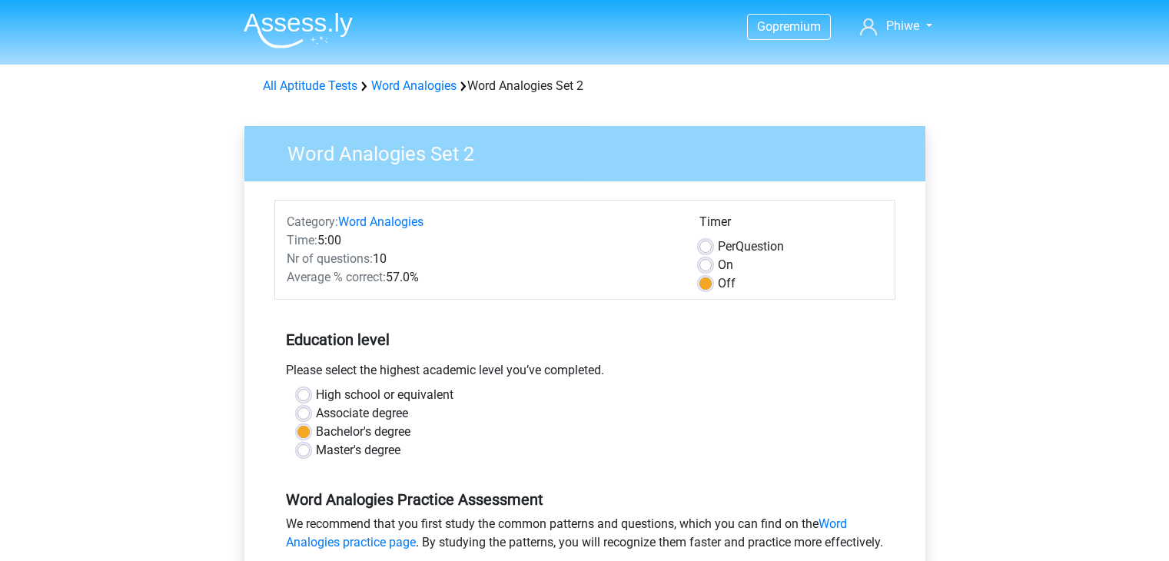
scroll to position [319, 0]
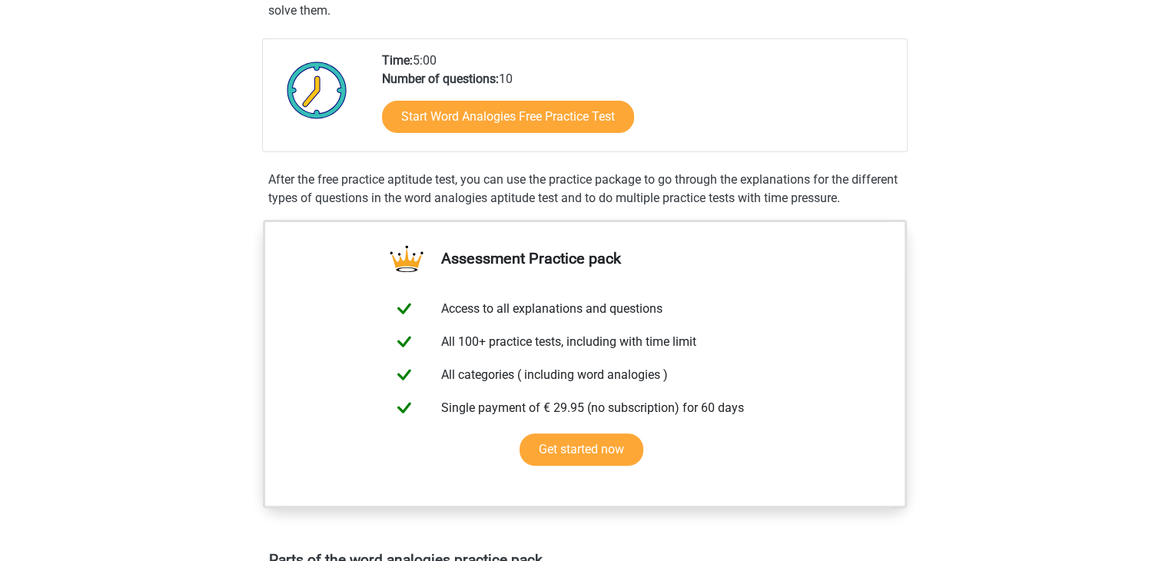
scroll to position [7, 0]
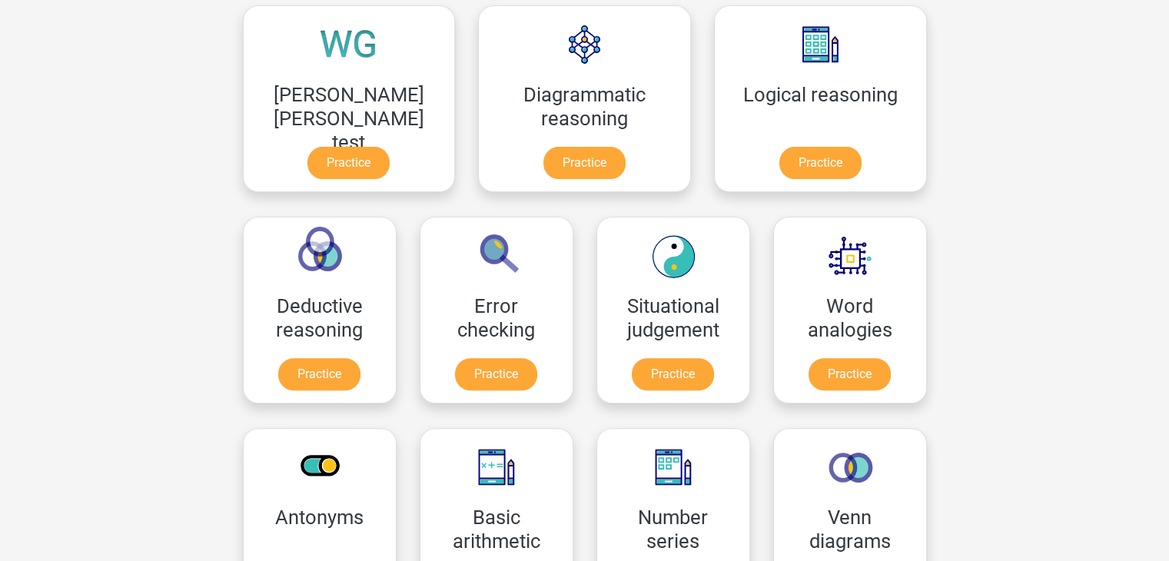
scroll to position [443, 0]
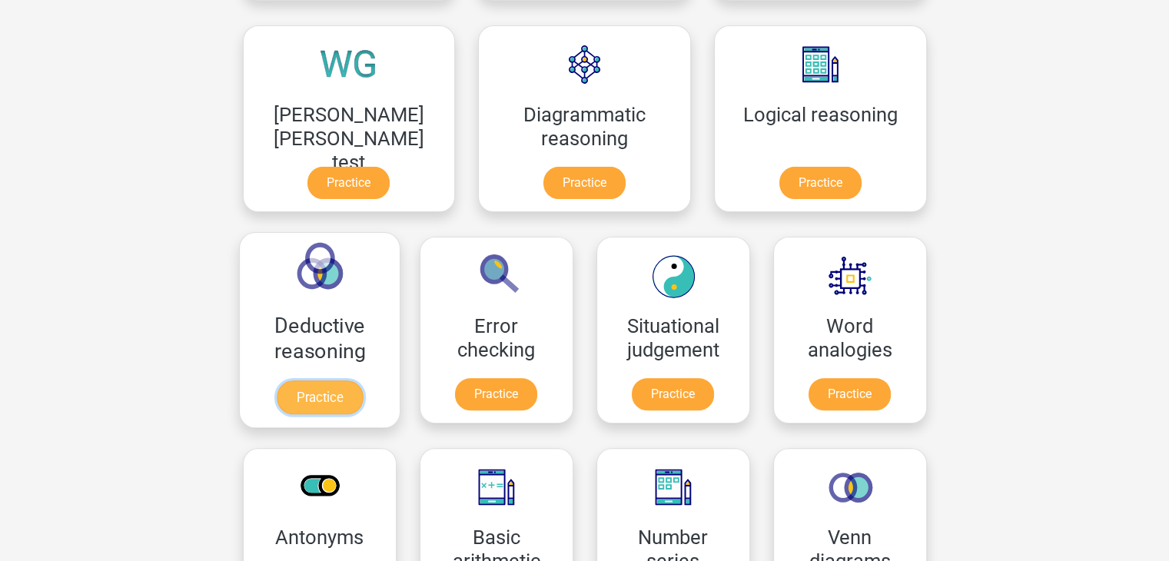
click at [362, 380] on link "Practice" at bounding box center [319, 397] width 86 height 34
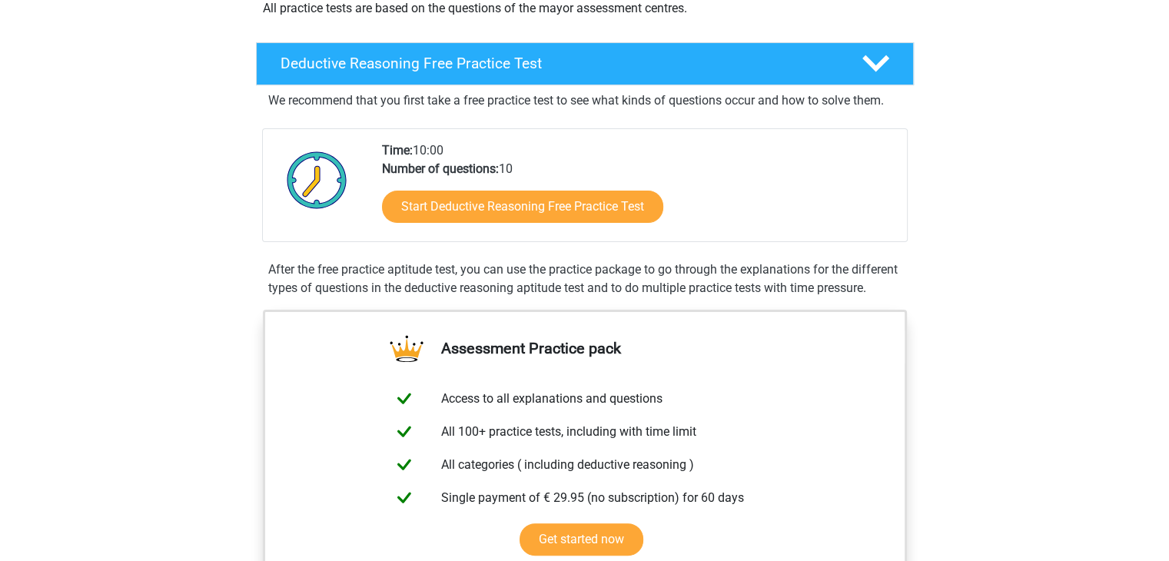
scroll to position [321, 0]
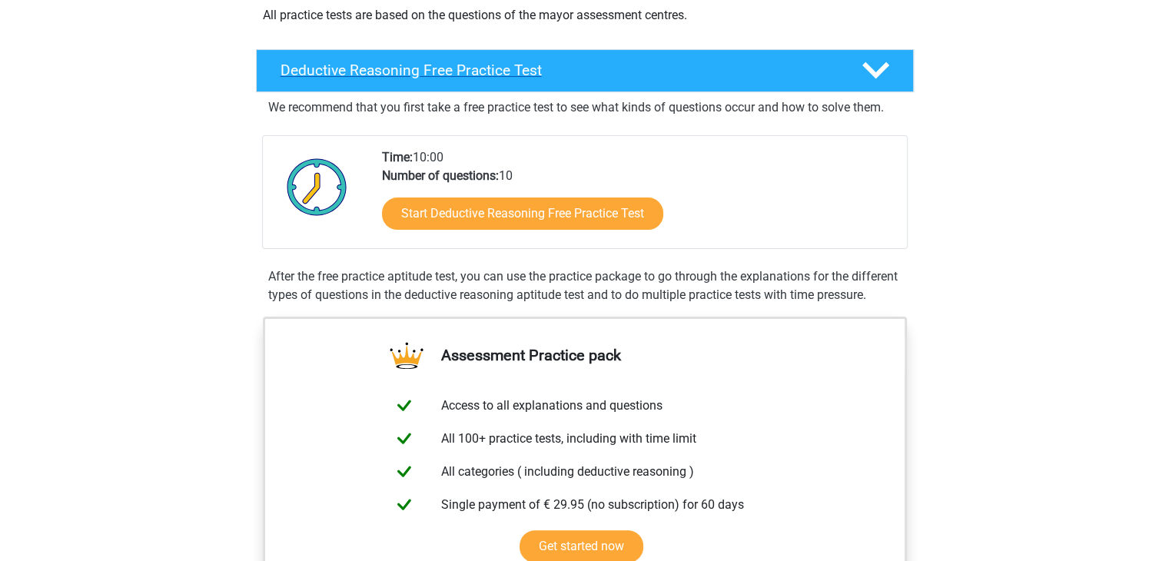
click at [881, 80] on icon at bounding box center [875, 70] width 27 height 27
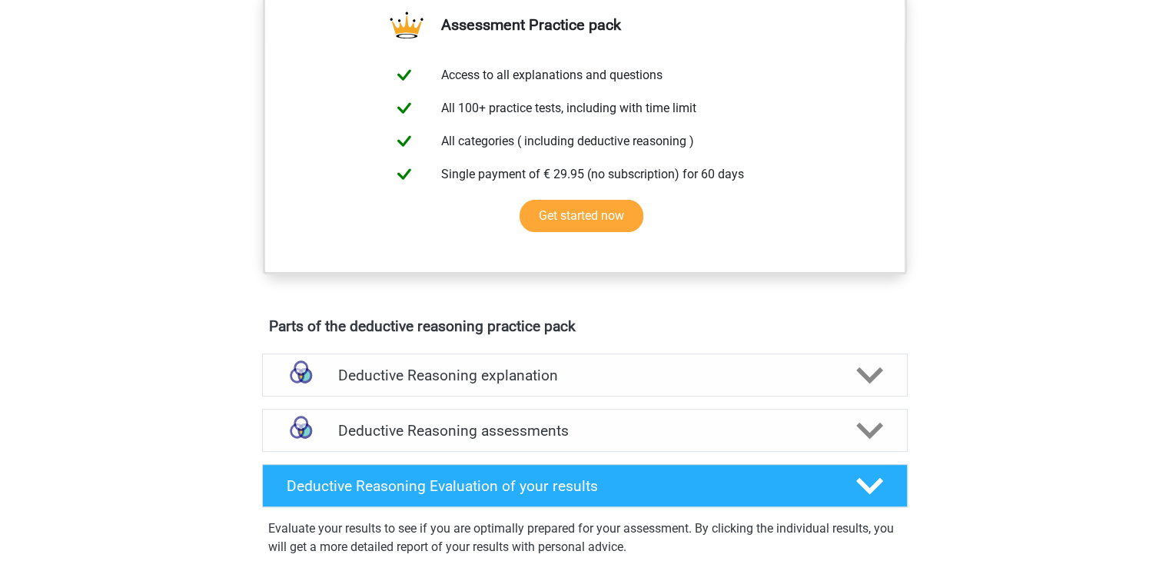
scroll to position [452, 0]
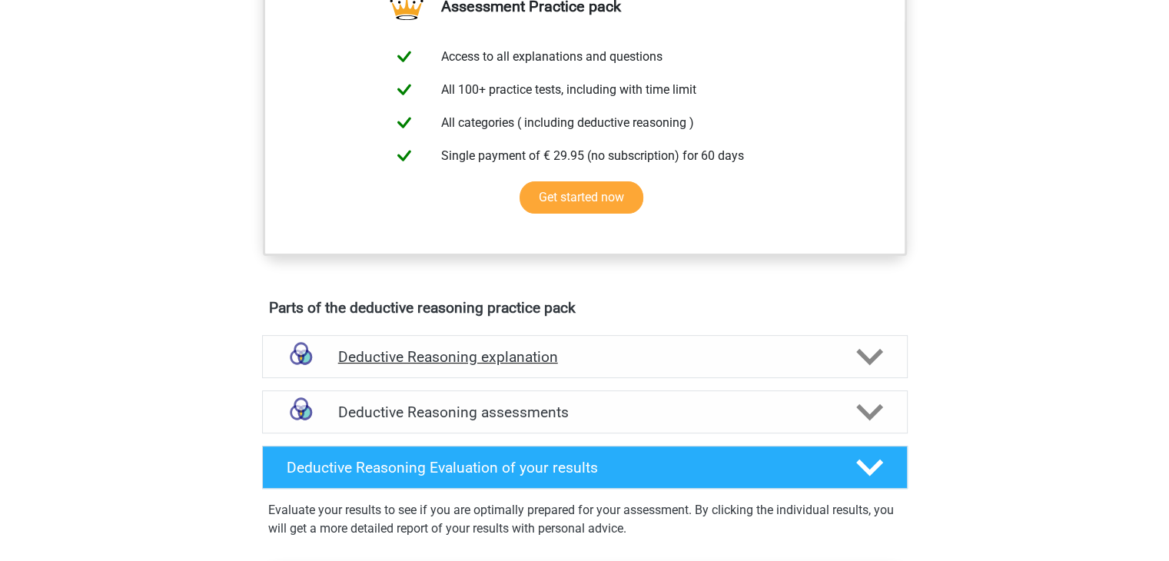
click at [874, 352] on icon at bounding box center [869, 357] width 27 height 27
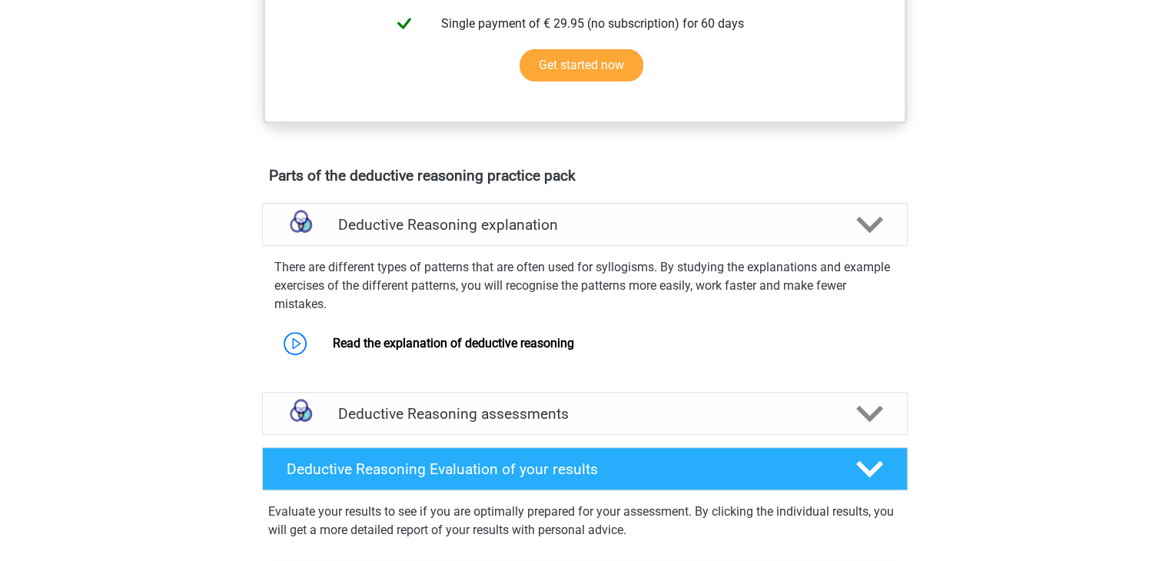
scroll to position [588, 0]
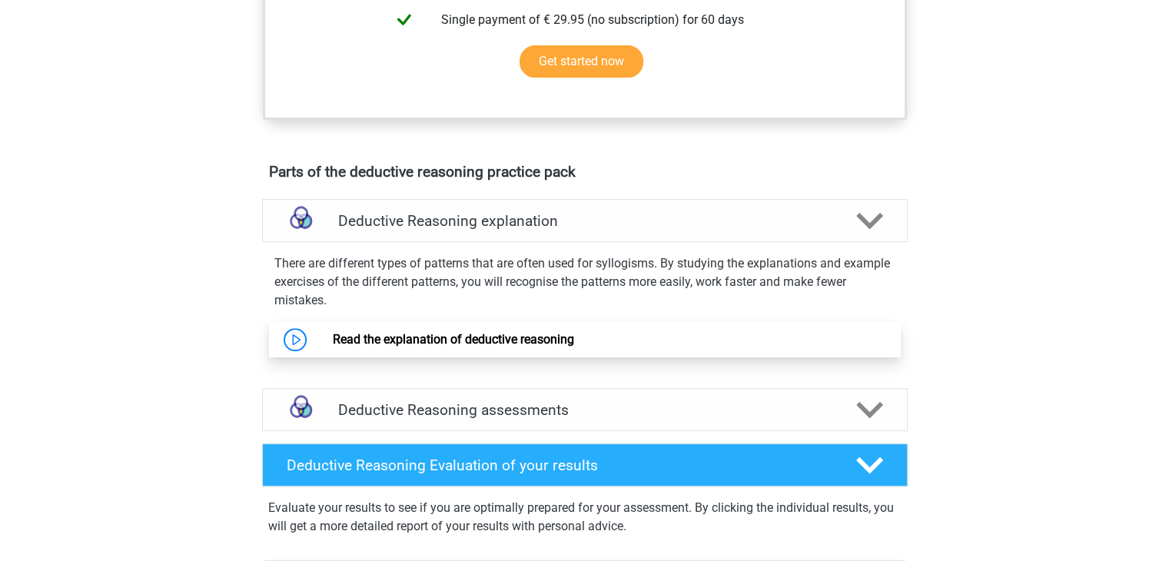
click at [333, 338] on link "Read the explanation of deductive reasoning" at bounding box center [453, 339] width 241 height 15
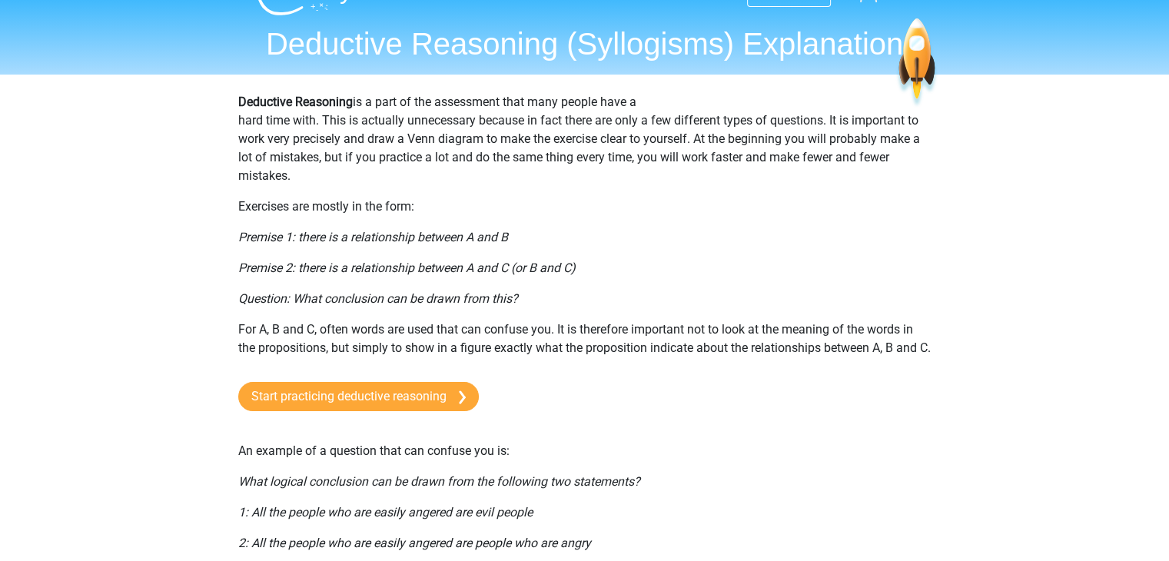
scroll to position [38, 0]
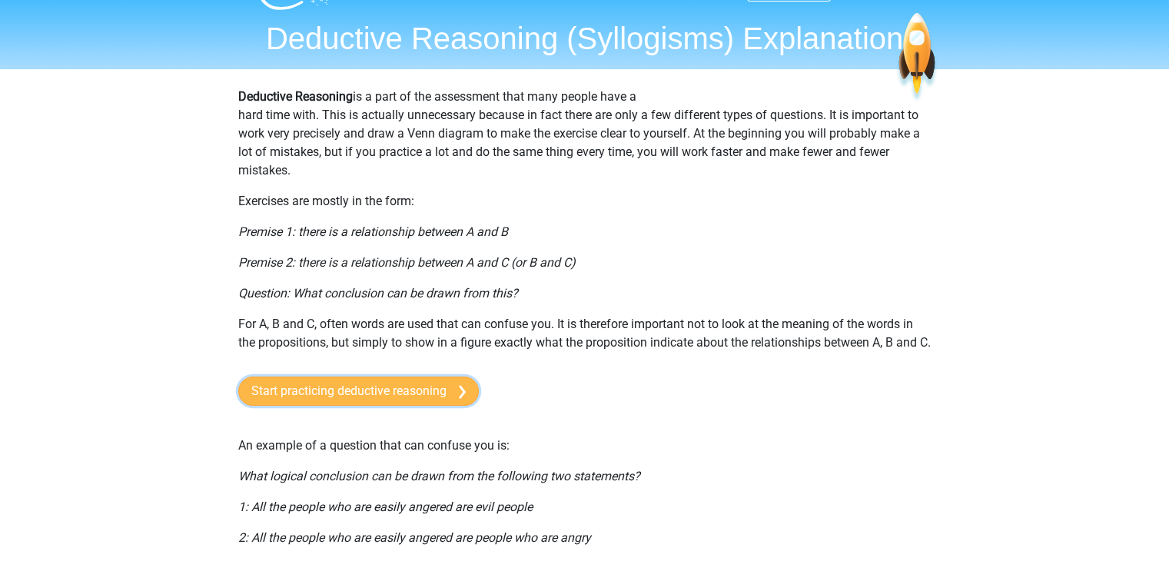
click at [453, 406] on link "Start practicing deductive reasoning" at bounding box center [358, 391] width 241 height 29
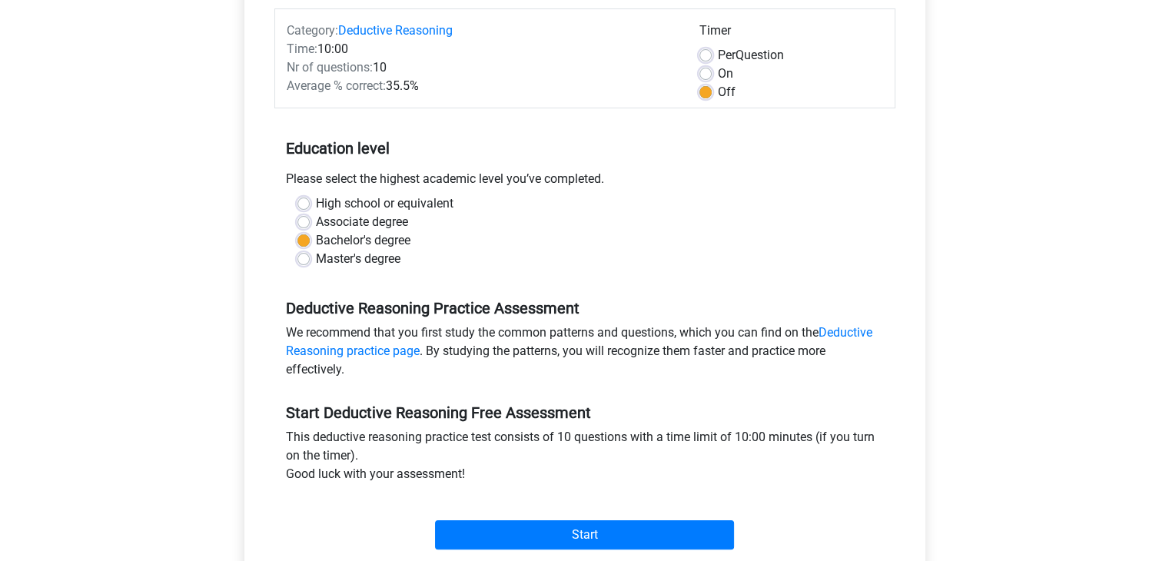
scroll to position [367, 0]
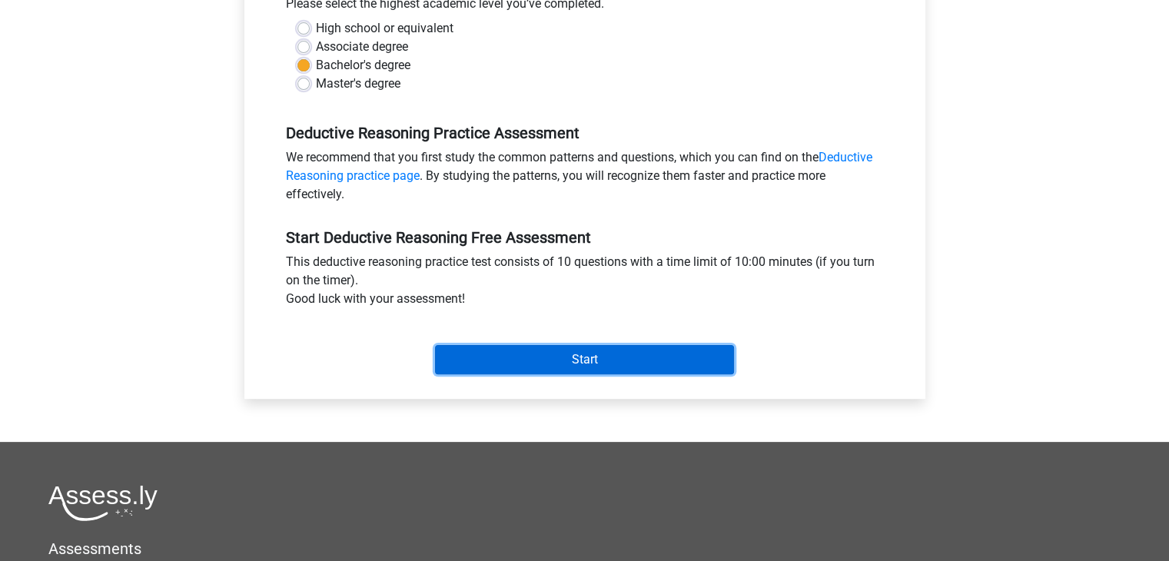
click at [671, 364] on input "Start" at bounding box center [584, 359] width 299 height 29
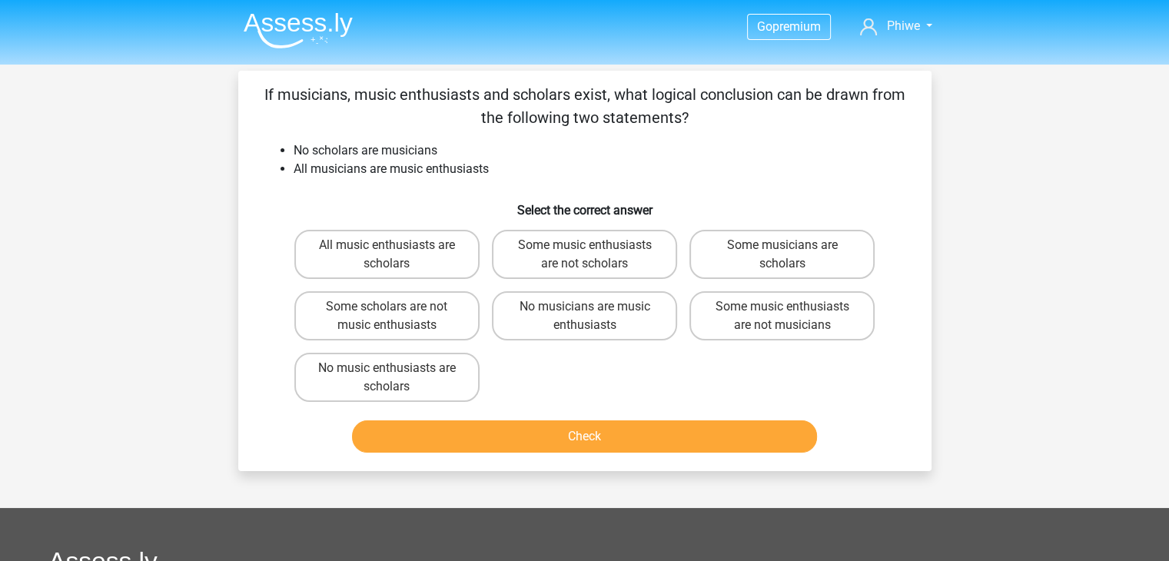
click at [671, 364] on div "All music enthusiasts are scholars Some music enthusiasts are not scholars Some…" at bounding box center [584, 316] width 593 height 184
click at [390, 307] on input "Some scholars are not music enthusiasts" at bounding box center [392, 312] width 10 height 10
radio input "true"
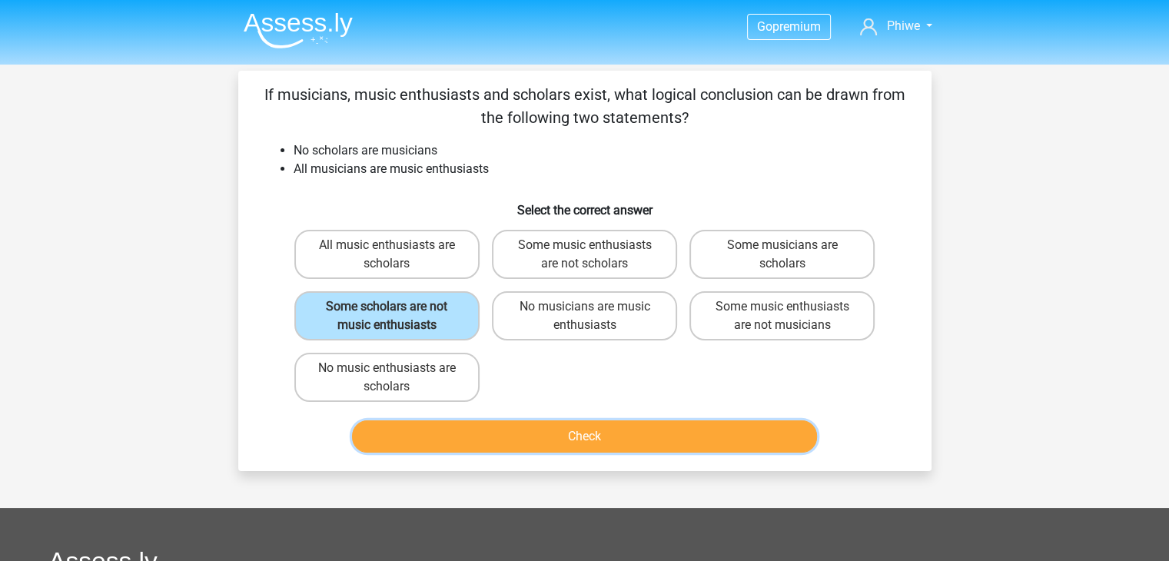
click at [560, 450] on button "Check" at bounding box center [584, 436] width 465 height 32
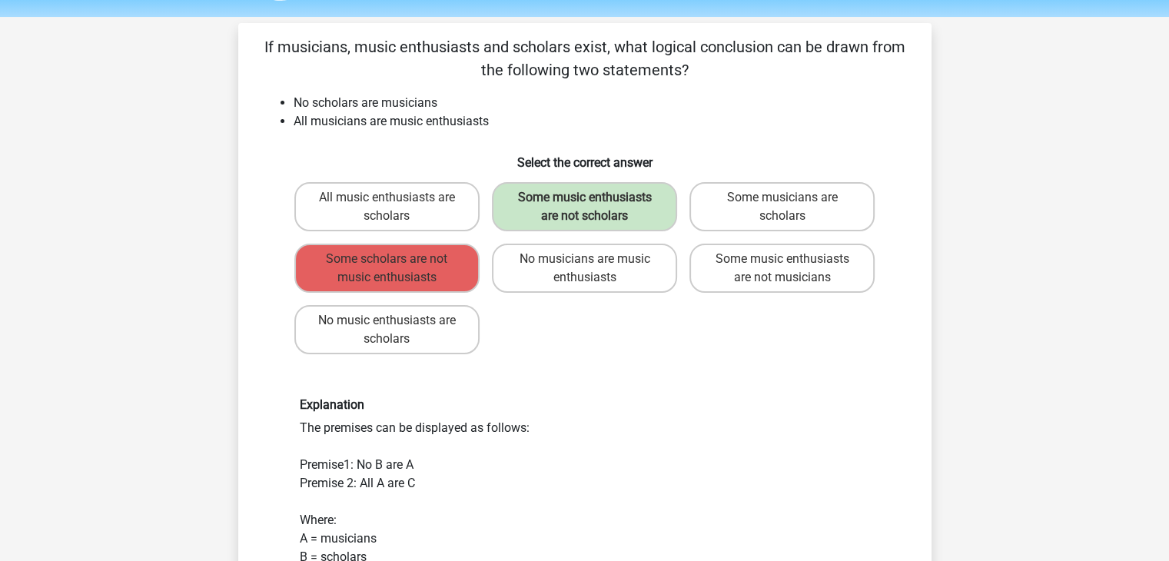
scroll to position [46, 0]
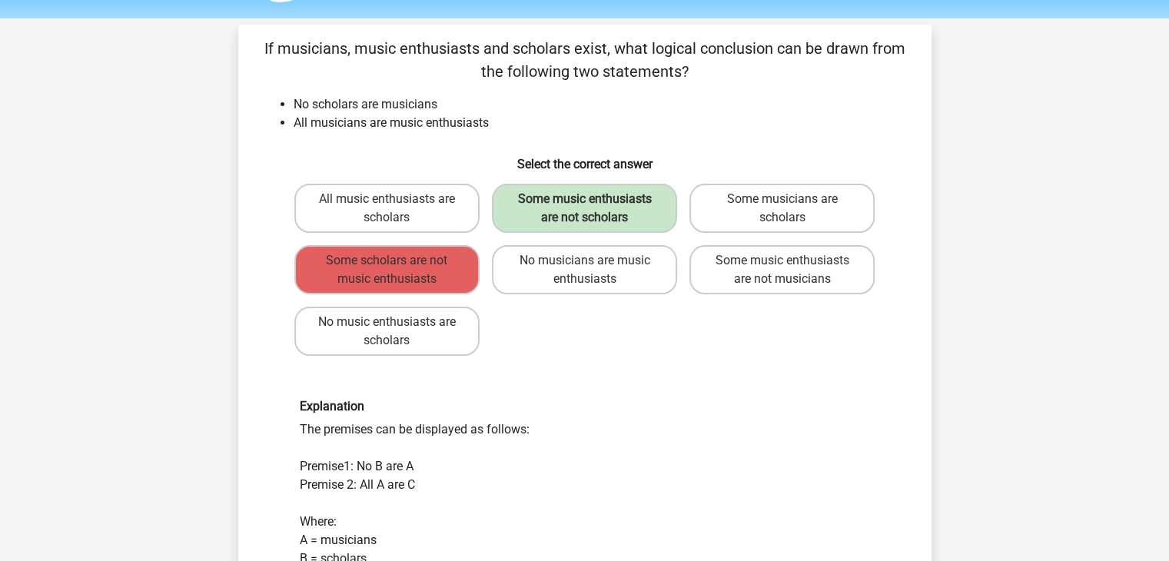
drag, startPoint x: 1167, startPoint y: 160, endPoint x: 1176, endPoint y: 191, distance: 32.1
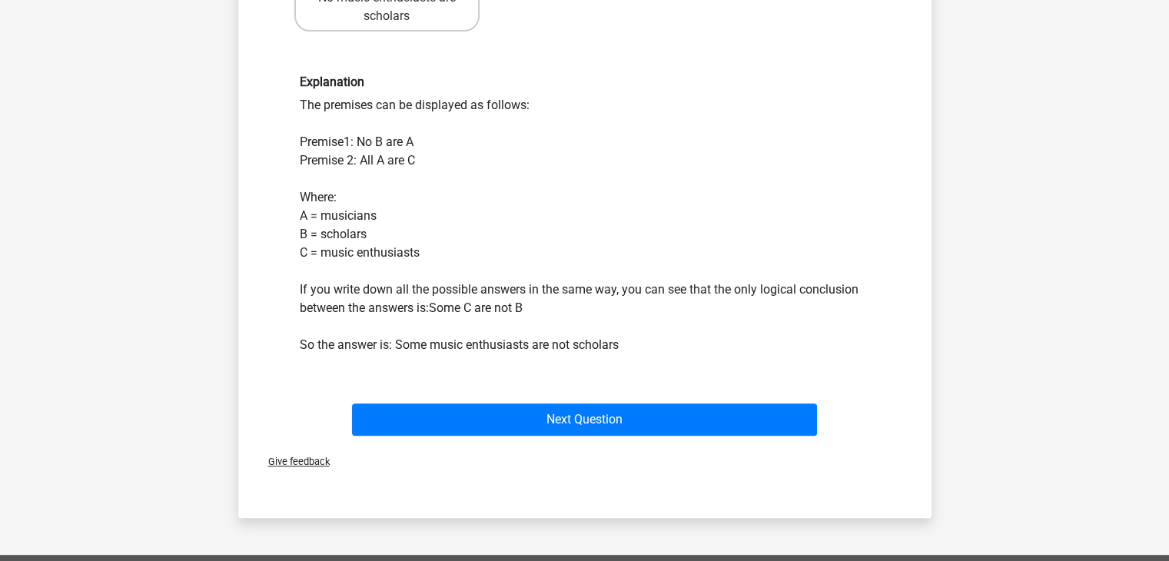
scroll to position [406, 0]
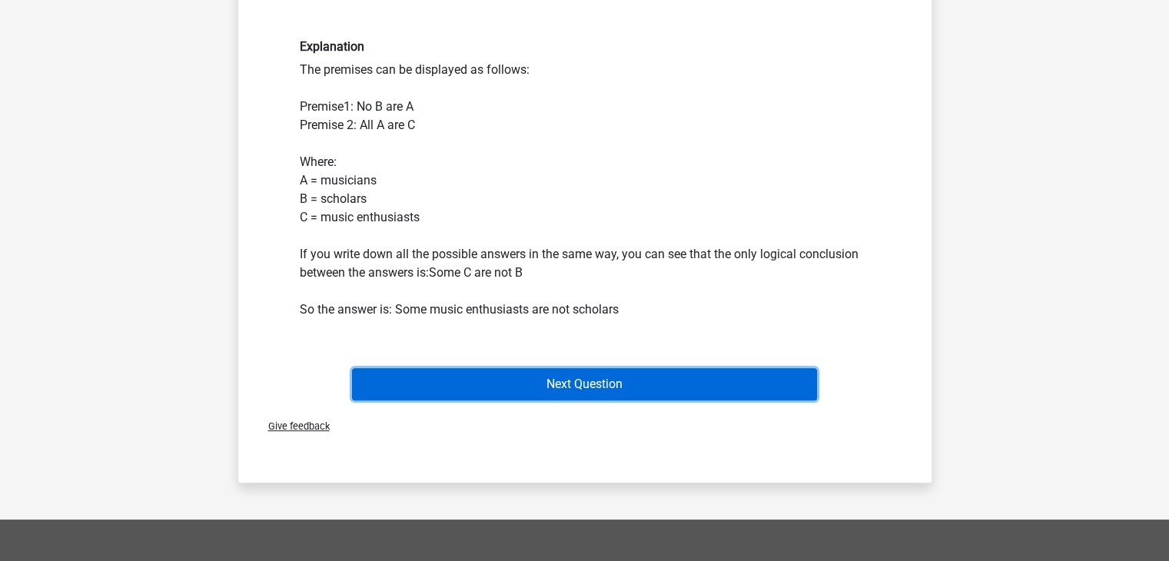
click at [710, 374] on button "Next Question" at bounding box center [584, 384] width 465 height 32
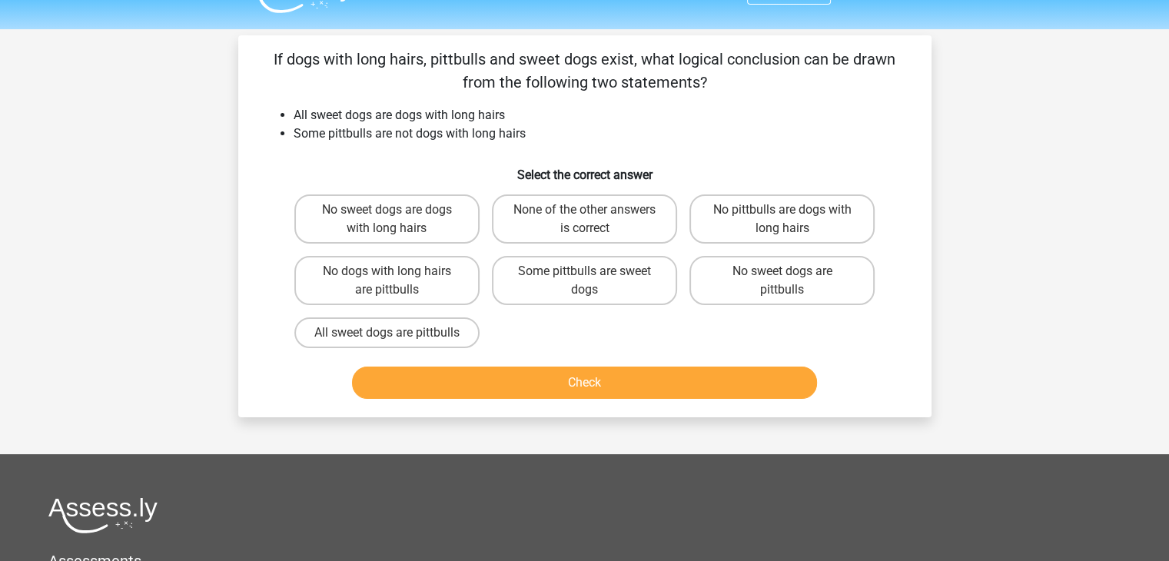
scroll to position [0, 0]
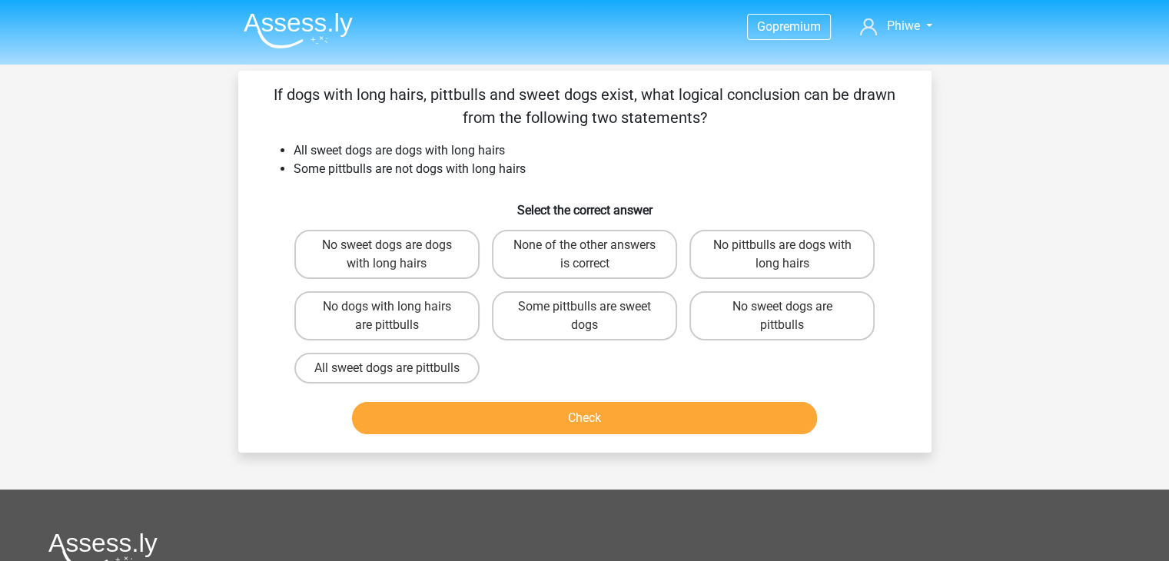
click at [1161, 218] on div "Go premium Phiwe u18182420@tuks.co.za" at bounding box center [584, 447] width 1169 height 895
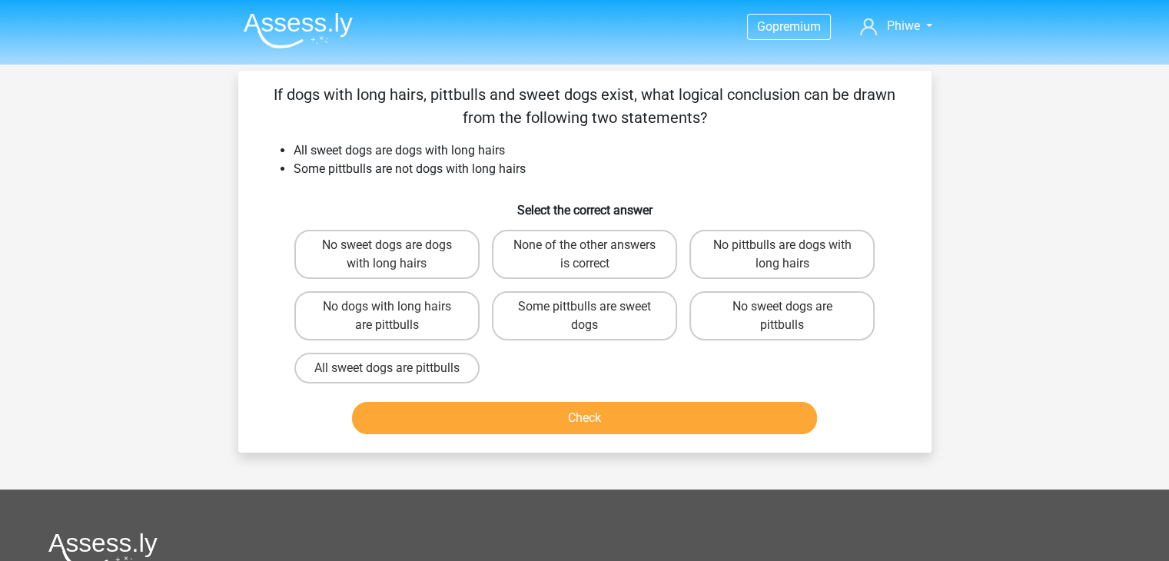
click at [1161, 218] on div "Go premium Phiwe u18182420@tuks.co.za" at bounding box center [584, 447] width 1169 height 895
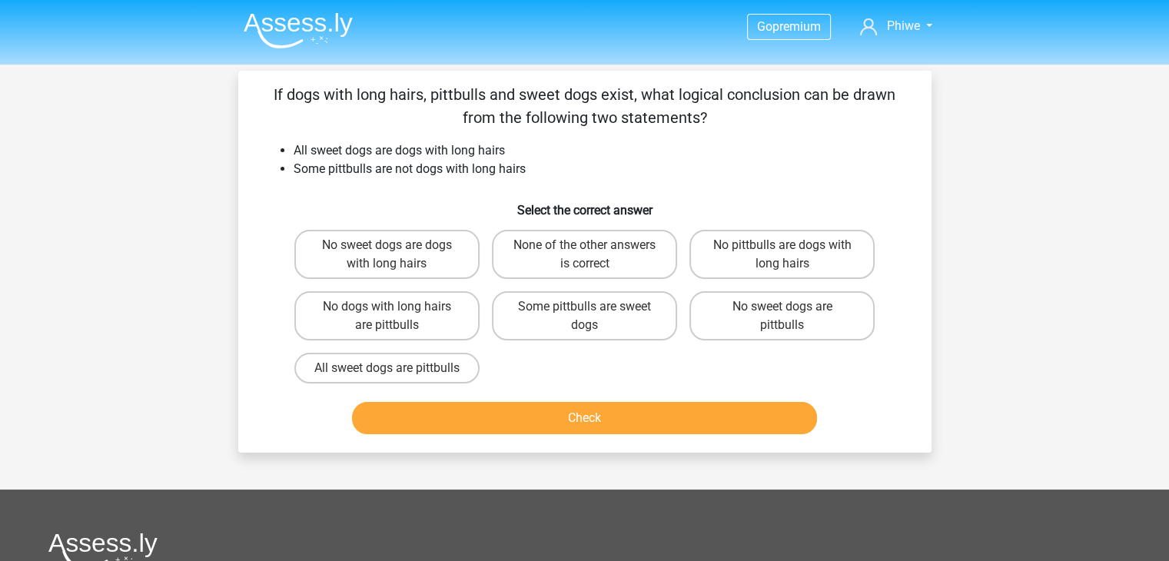
click at [1161, 218] on div "Go premium Phiwe u18182420@tuks.co.za" at bounding box center [584, 447] width 1169 height 895
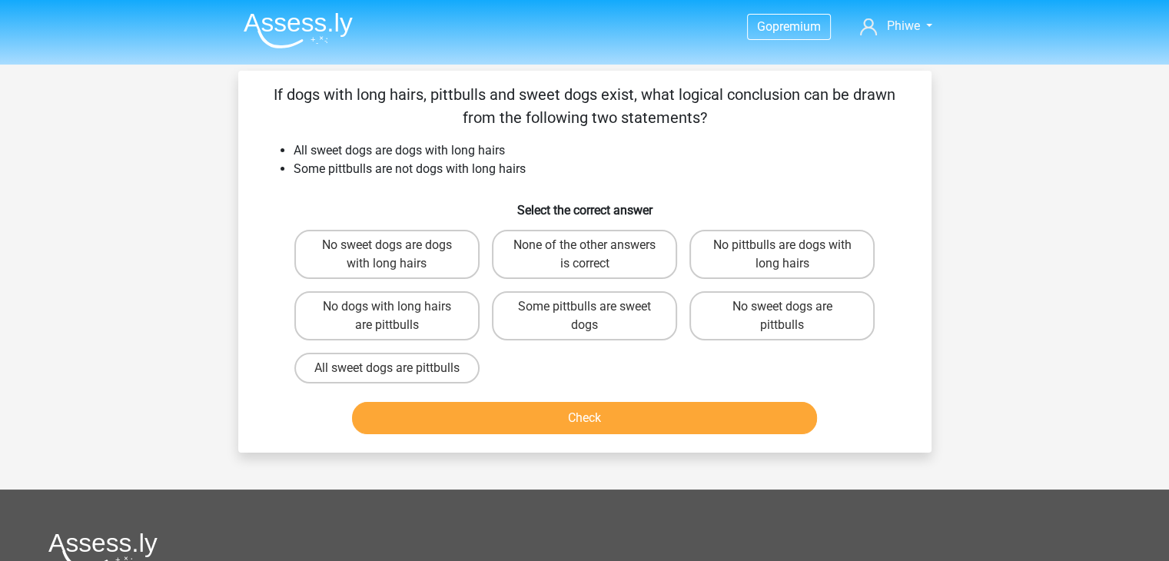
click at [1161, 218] on div "Go premium Phiwe u18182420@tuks.co.za" at bounding box center [584, 447] width 1169 height 895
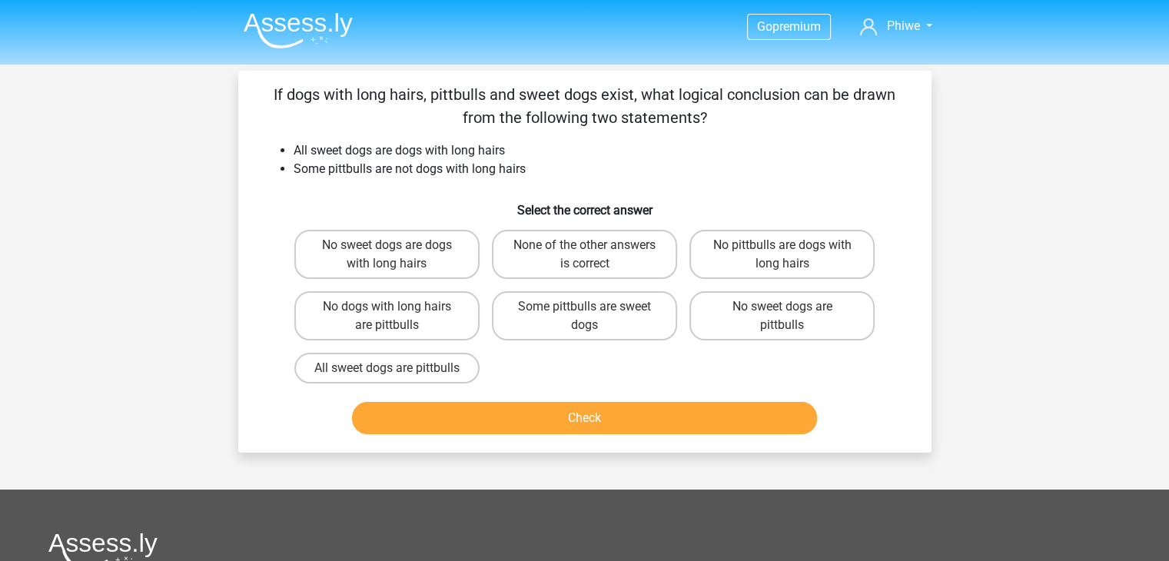
click at [1161, 218] on div "Go premium Phiwe u18182420@tuks.co.za" at bounding box center [584, 447] width 1169 height 895
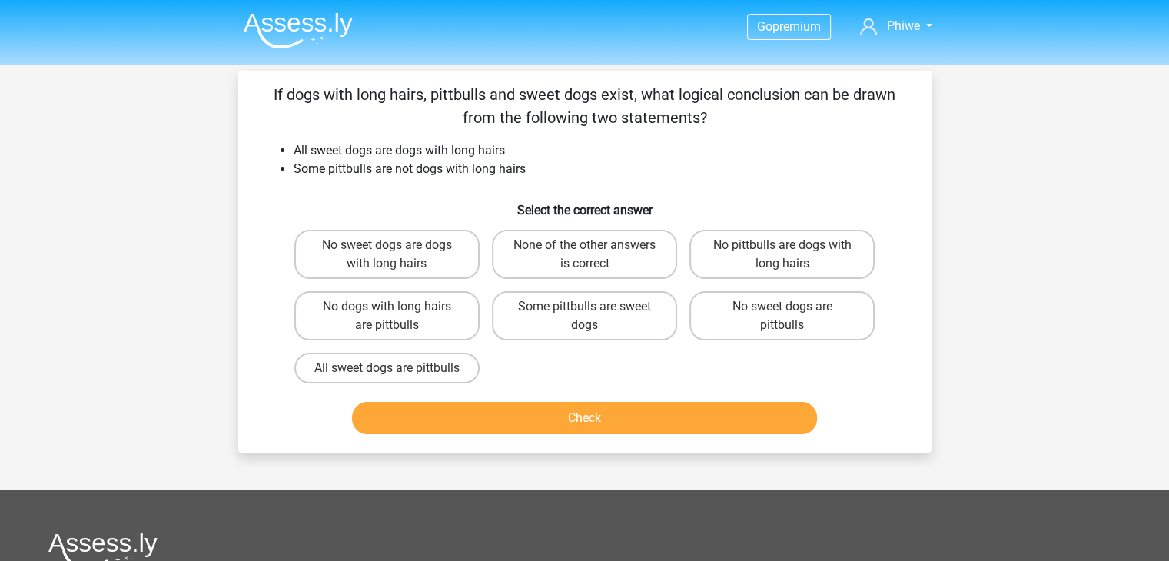
click at [1161, 218] on div "Go premium Phiwe u18182420@tuks.co.za" at bounding box center [584, 447] width 1169 height 895
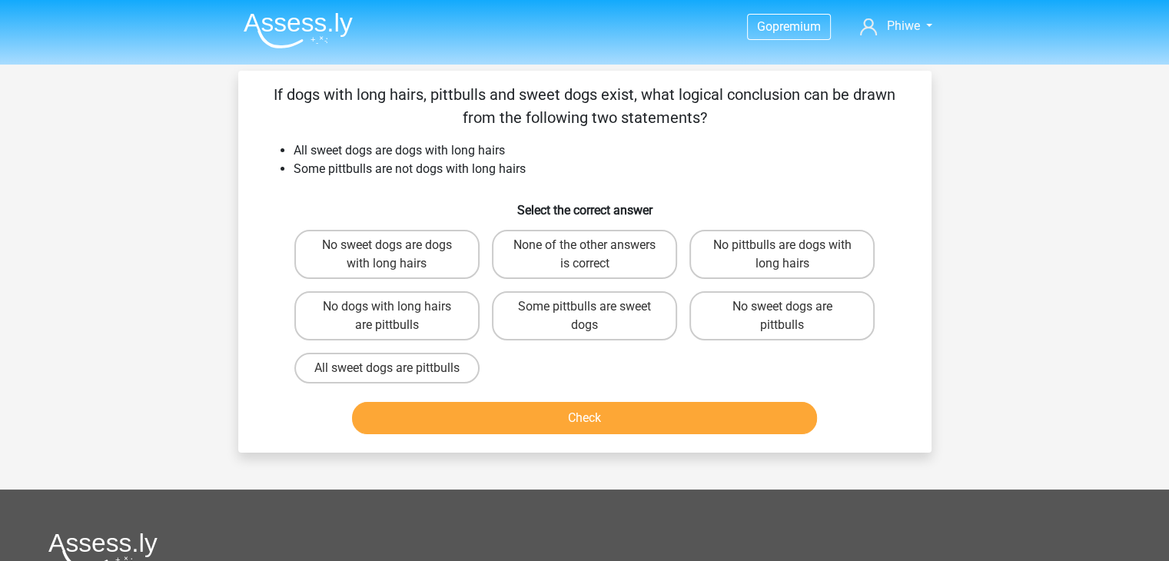
click at [1161, 218] on div "Go premium Phiwe u18182420@tuks.co.za" at bounding box center [584, 447] width 1169 height 895
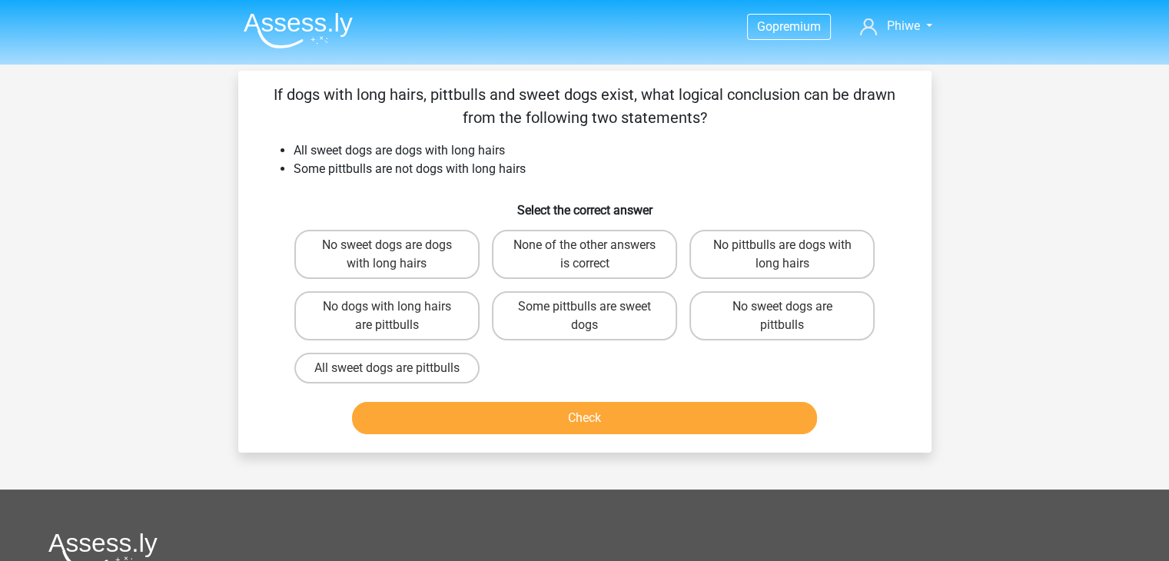
click at [1161, 218] on div "Go premium Phiwe u18182420@tuks.co.za" at bounding box center [584, 447] width 1169 height 895
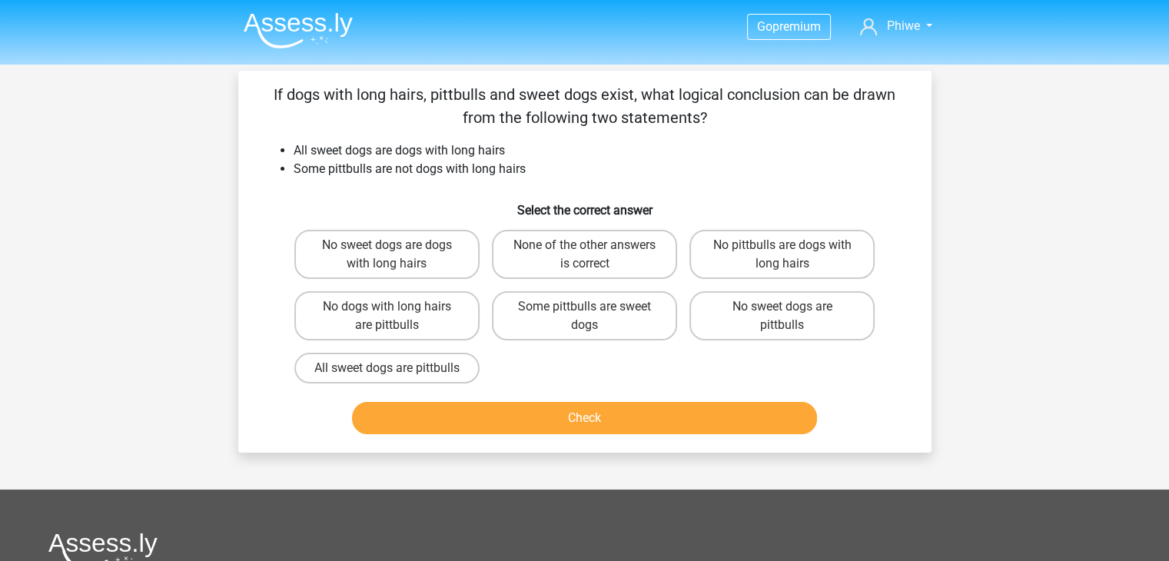
click at [1161, 218] on div "Go premium Phiwe u18182420@tuks.co.za" at bounding box center [584, 447] width 1169 height 895
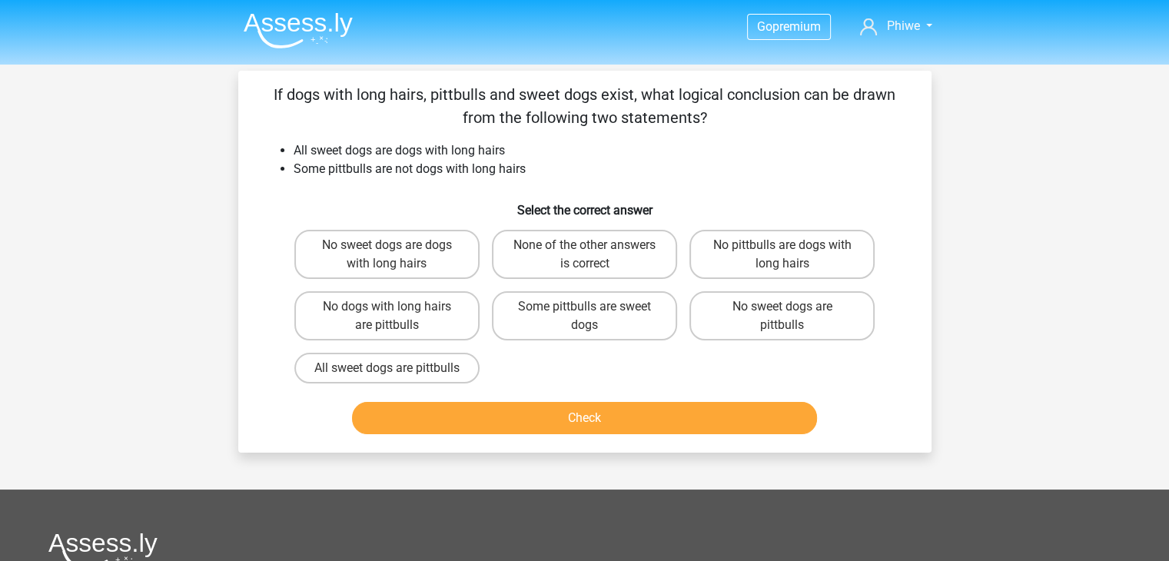
click at [1161, 218] on div "Go premium Phiwe u18182420@tuks.co.za" at bounding box center [584, 447] width 1169 height 895
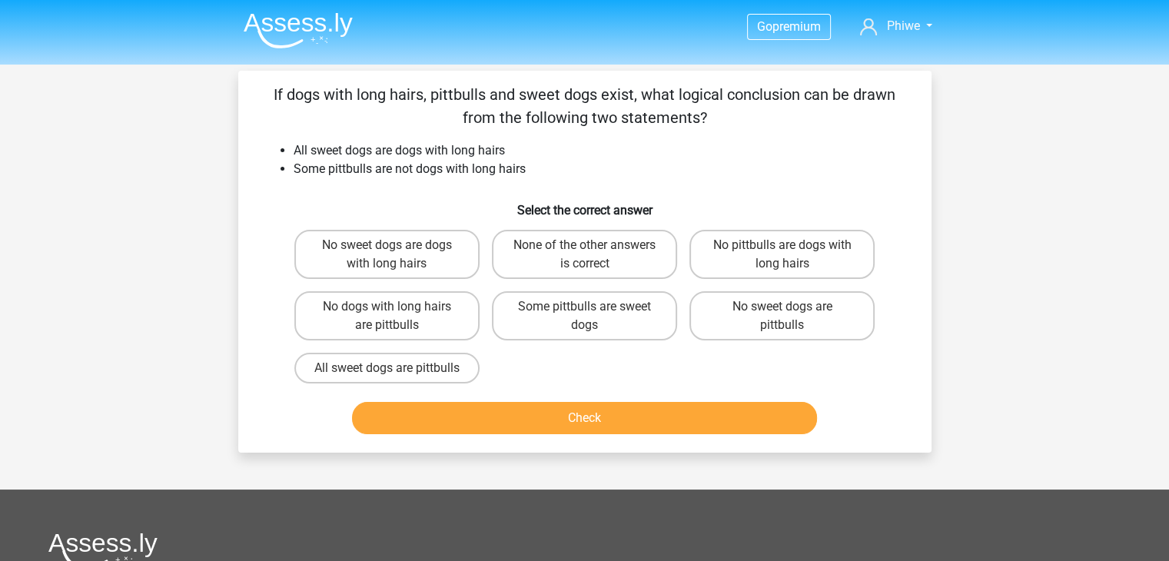
click at [1161, 218] on div "Go premium Phiwe u18182420@tuks.co.za" at bounding box center [584, 447] width 1169 height 895
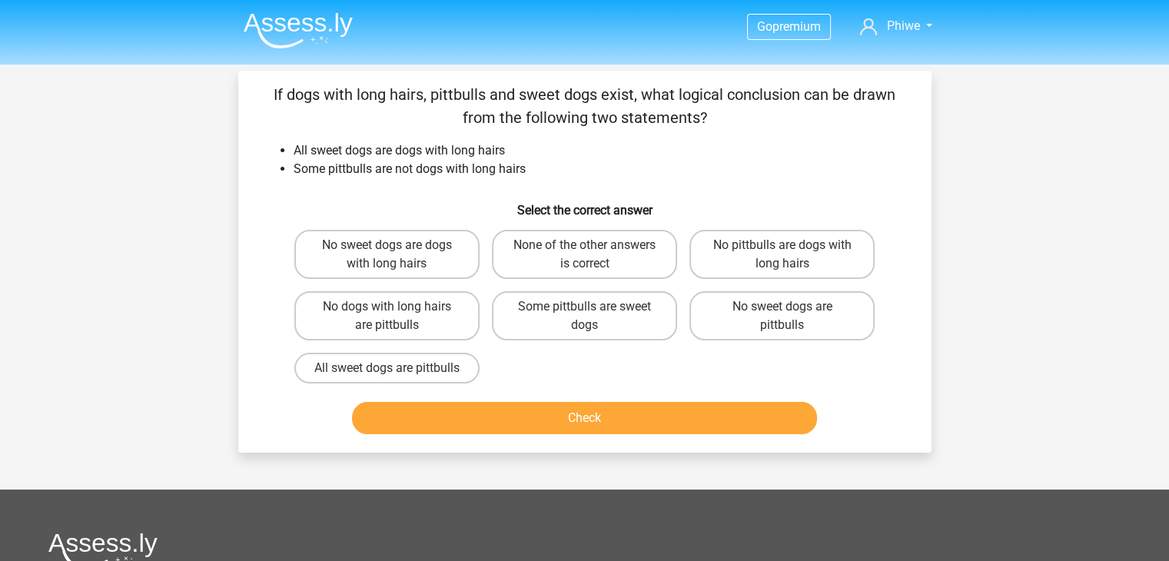
click at [1161, 218] on div "Go premium Phiwe u18182420@tuks.co.za" at bounding box center [584, 447] width 1169 height 895
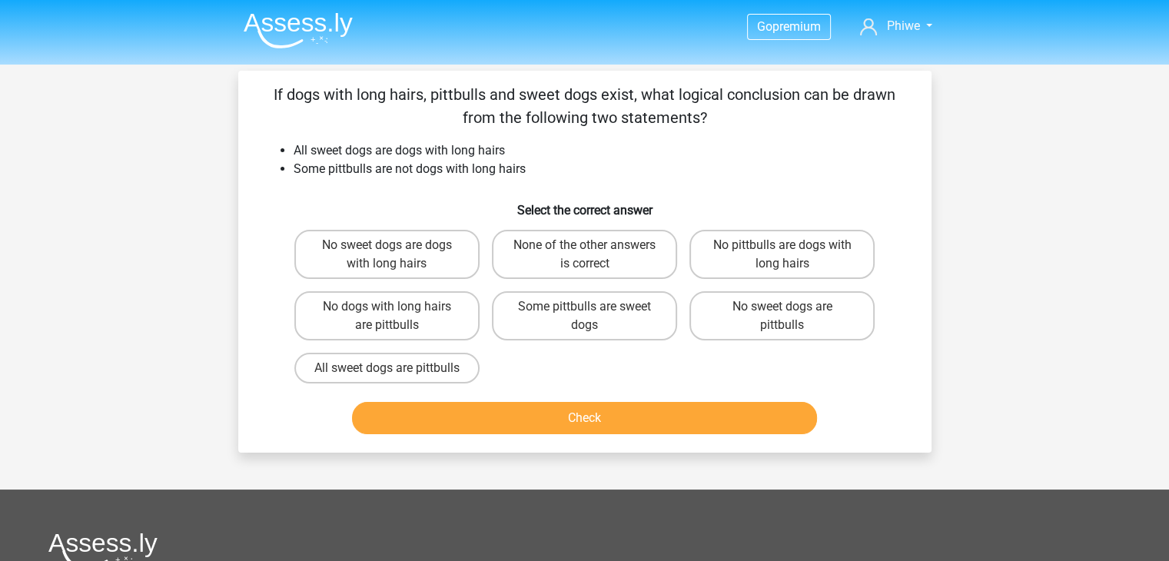
click at [1161, 218] on div "Go premium Phiwe u18182420@tuks.co.za" at bounding box center [584, 447] width 1169 height 895
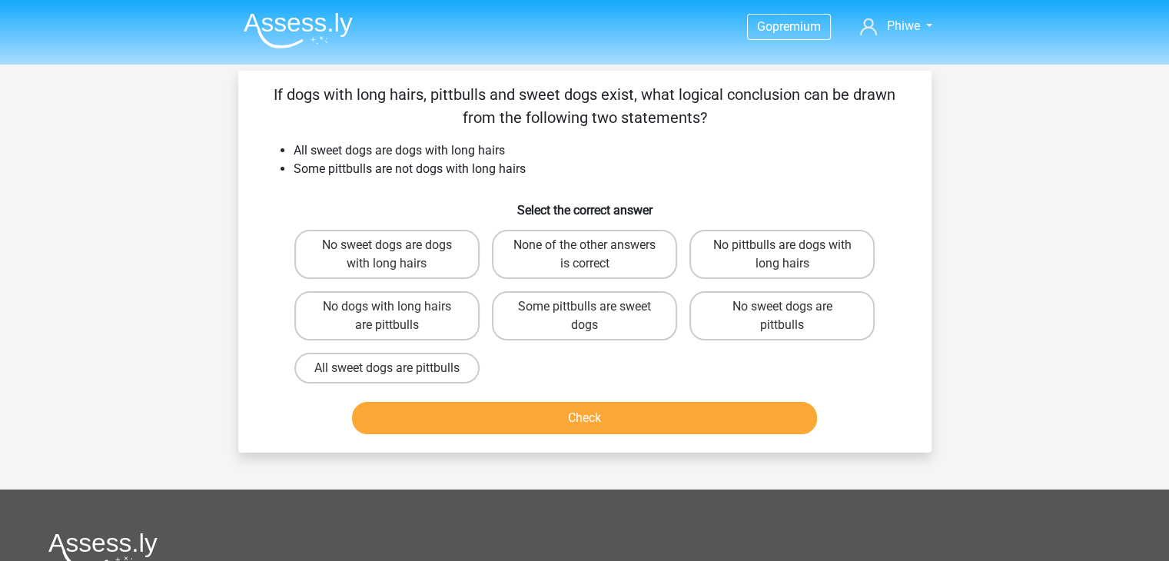
click at [1161, 218] on div "Go premium Phiwe u18182420@tuks.co.za" at bounding box center [584, 447] width 1169 height 895
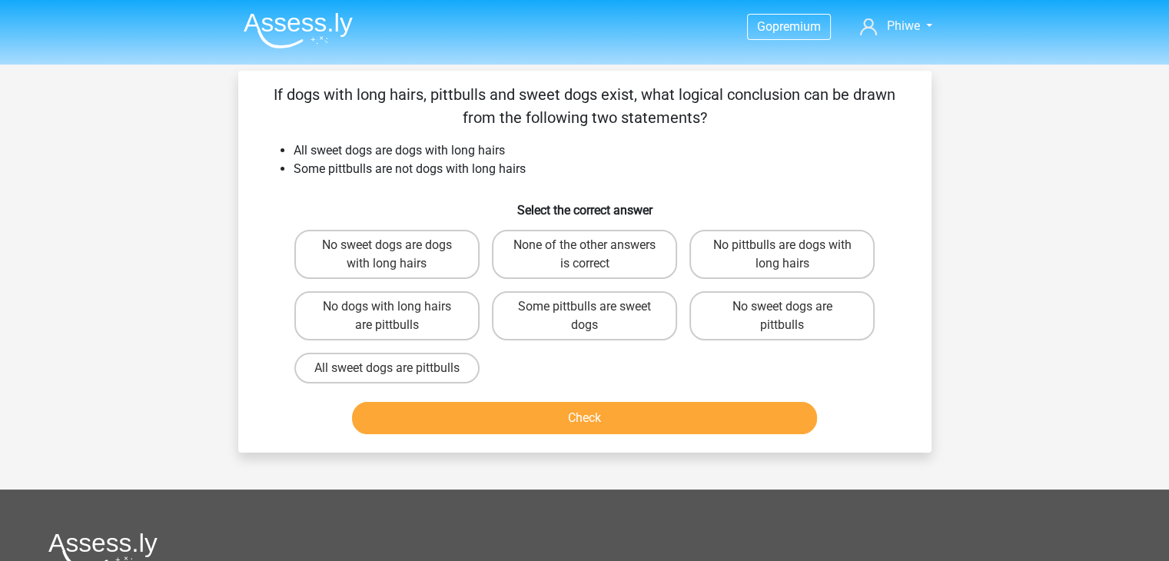
click at [1161, 218] on div "Go premium Phiwe u18182420@tuks.co.za" at bounding box center [584, 447] width 1169 height 895
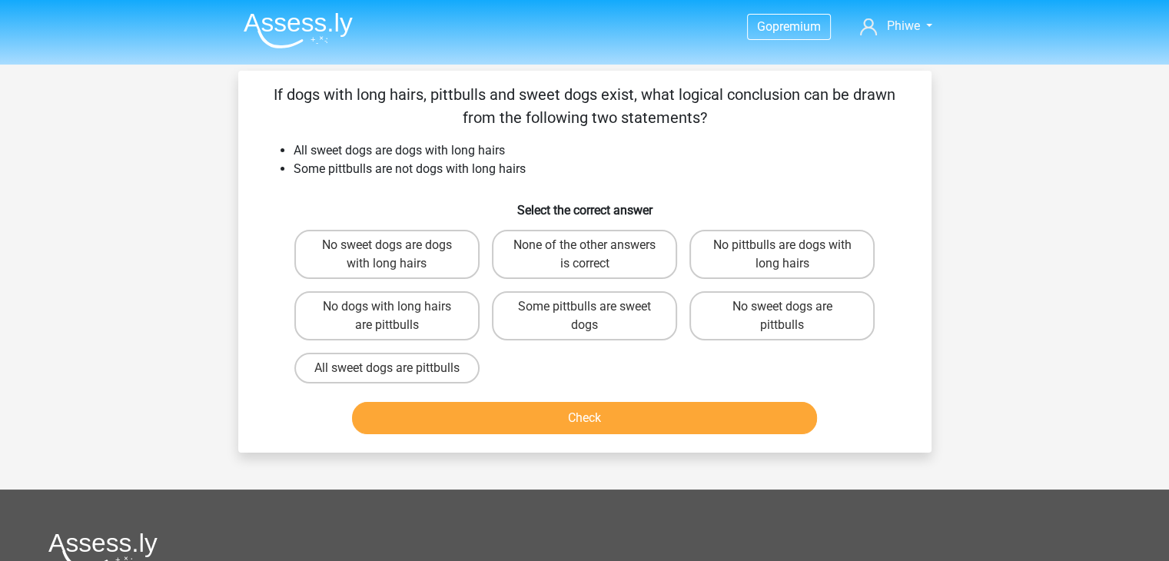
click at [1161, 218] on div "Go premium Phiwe u18182420@tuks.co.za" at bounding box center [584, 447] width 1169 height 895
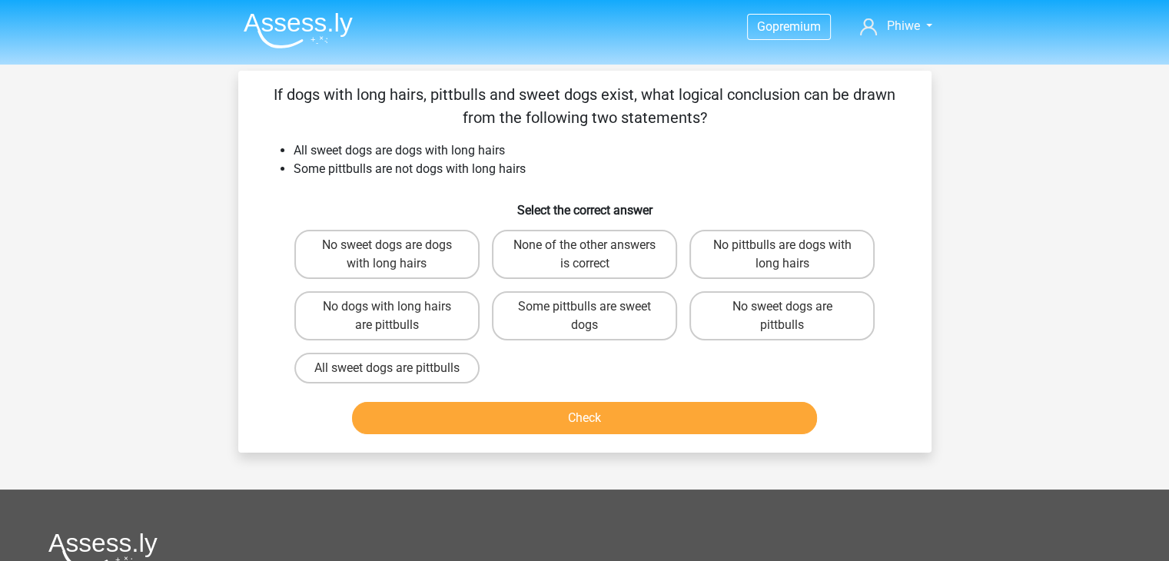
click at [1161, 218] on div "Go premium Phiwe u18182420@tuks.co.za" at bounding box center [584, 447] width 1169 height 895
drag, startPoint x: 1161, startPoint y: 218, endPoint x: 1144, endPoint y: 185, distance: 36.4
click at [1144, 185] on div "Go premium Phiwe u18182420@tuks.co.za" at bounding box center [584, 447] width 1169 height 895
drag, startPoint x: 1144, startPoint y: 185, endPoint x: 996, endPoint y: 145, distance: 152.9
click at [996, 145] on div "Go premium Phiwe u18182420@tuks.co.za" at bounding box center [584, 447] width 1169 height 895
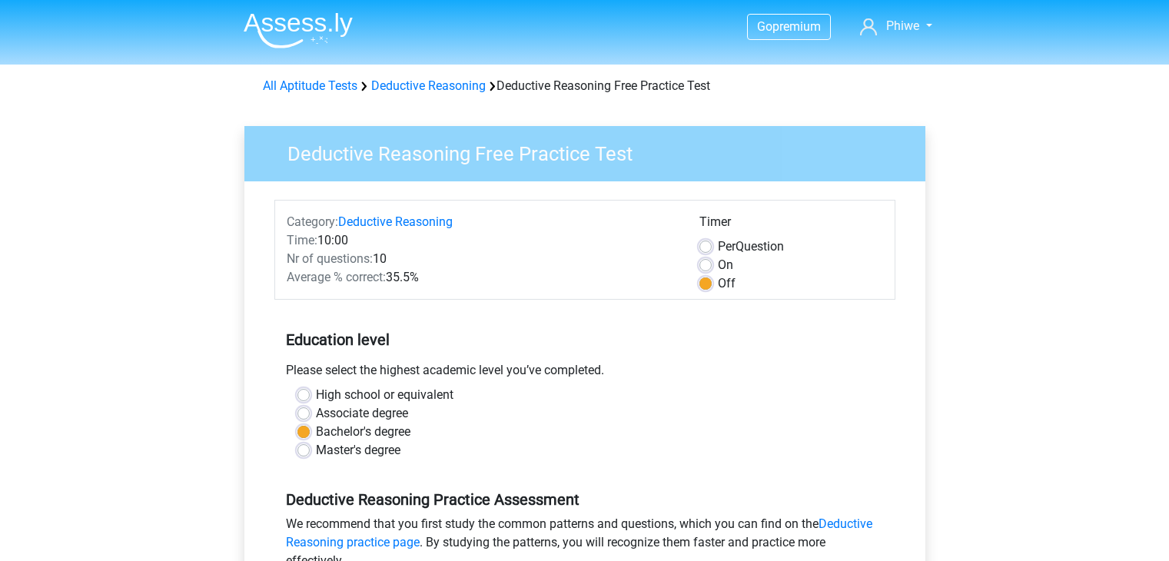
scroll to position [365, 0]
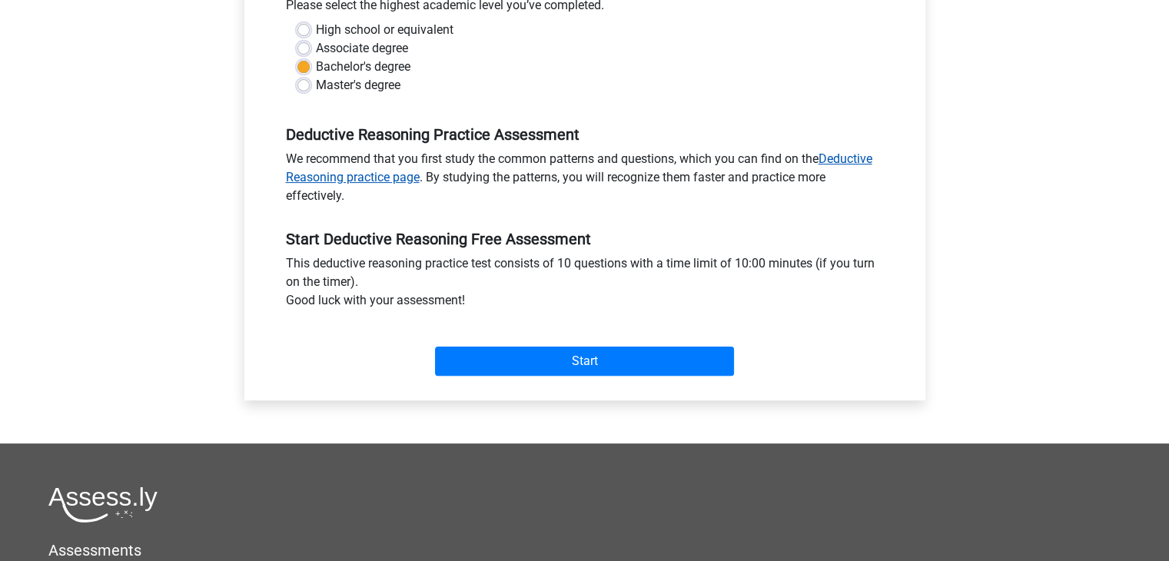
click at [865, 161] on link "Deductive Reasoning practice page" at bounding box center [579, 167] width 586 height 33
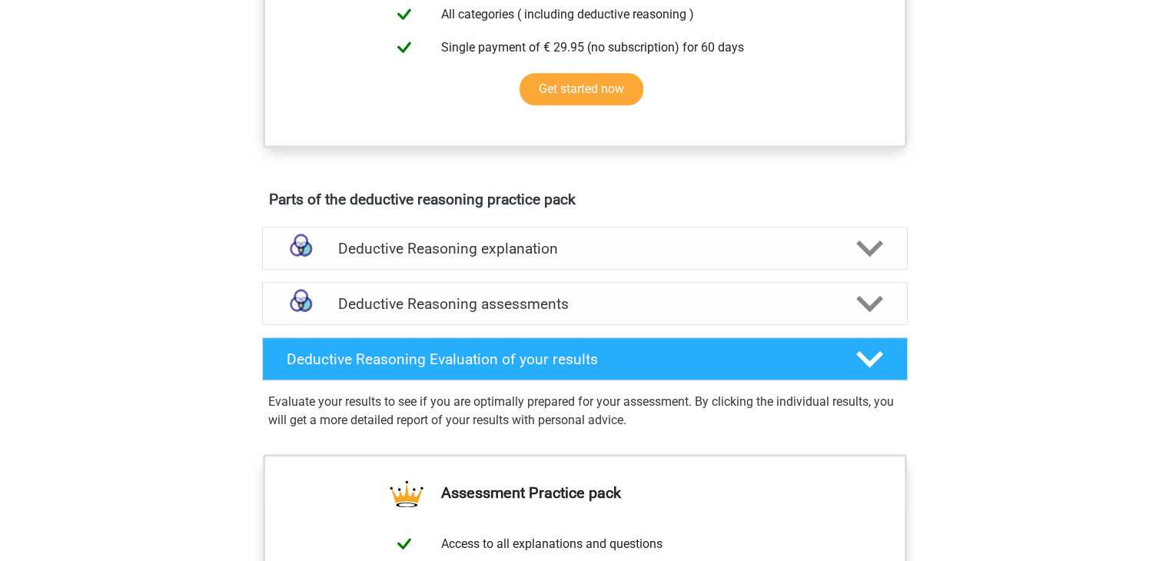
scroll to position [790, 0]
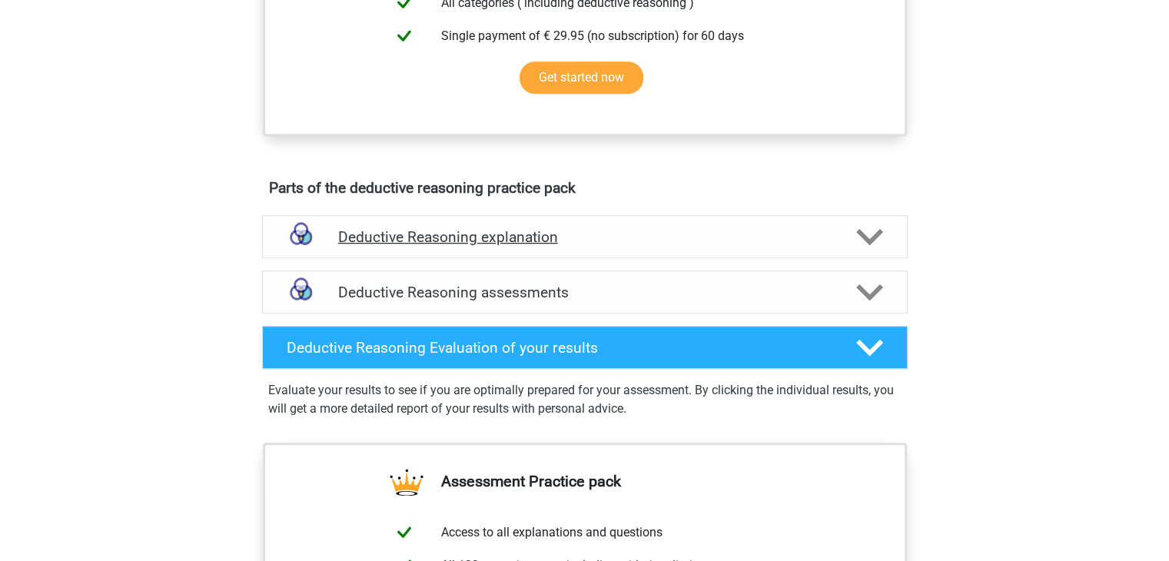
click at [658, 246] on h4 "Deductive Reasoning explanation" at bounding box center [584, 237] width 493 height 18
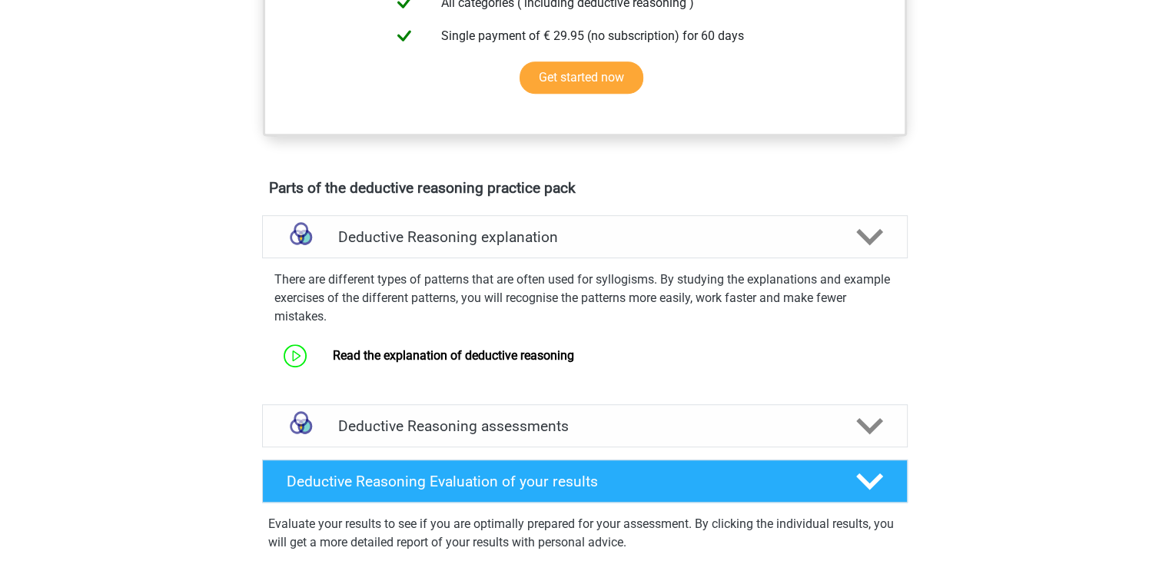
click at [664, 347] on div "There are different types of patterns that are often used for syllogisms. By st…" at bounding box center [585, 318] width 658 height 109
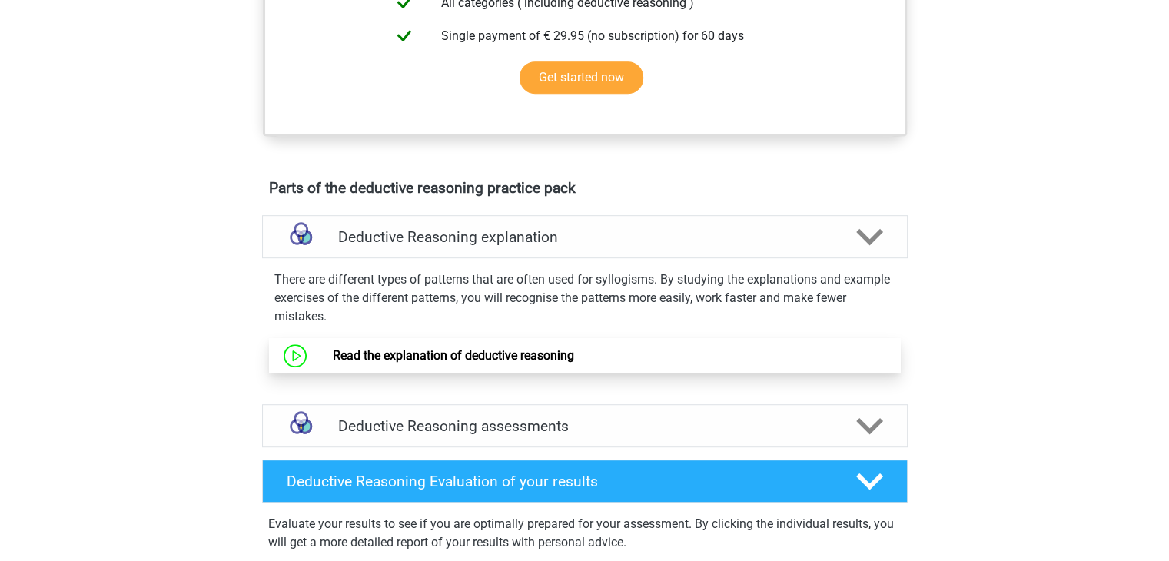
click at [511, 363] on link "Read the explanation of deductive reasoning" at bounding box center [453, 355] width 241 height 15
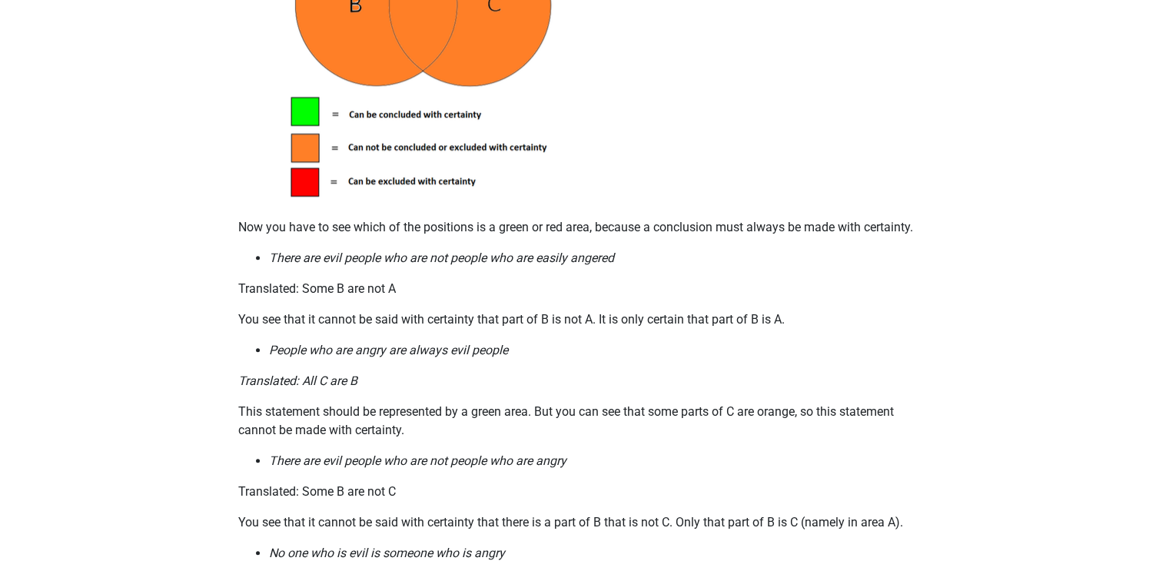
scroll to position [1082, 0]
